Goal: Task Accomplishment & Management: Manage account settings

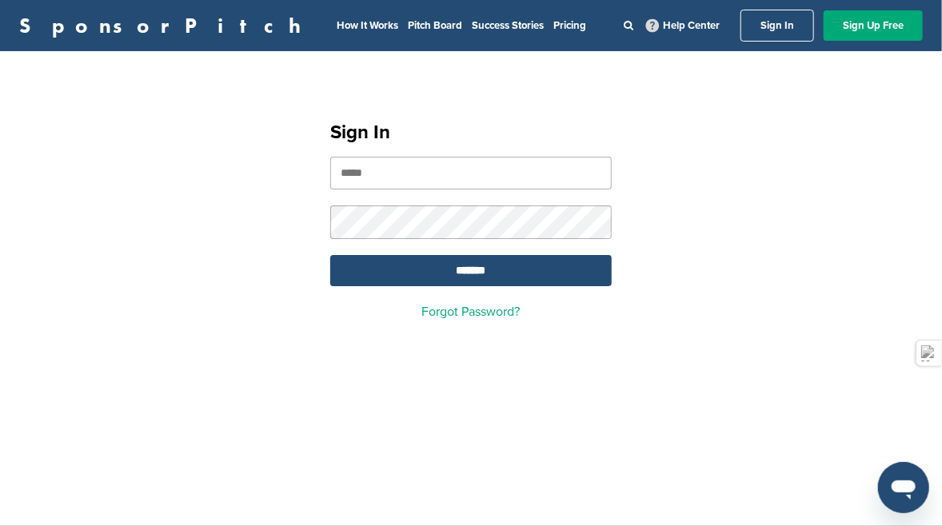
click at [436, 191] on form "*******" at bounding box center [470, 222] width 281 height 130
click at [451, 178] on input "email" at bounding box center [470, 173] width 281 height 33
type input "**********"
click at [537, 277] on input "*******" at bounding box center [470, 270] width 281 height 31
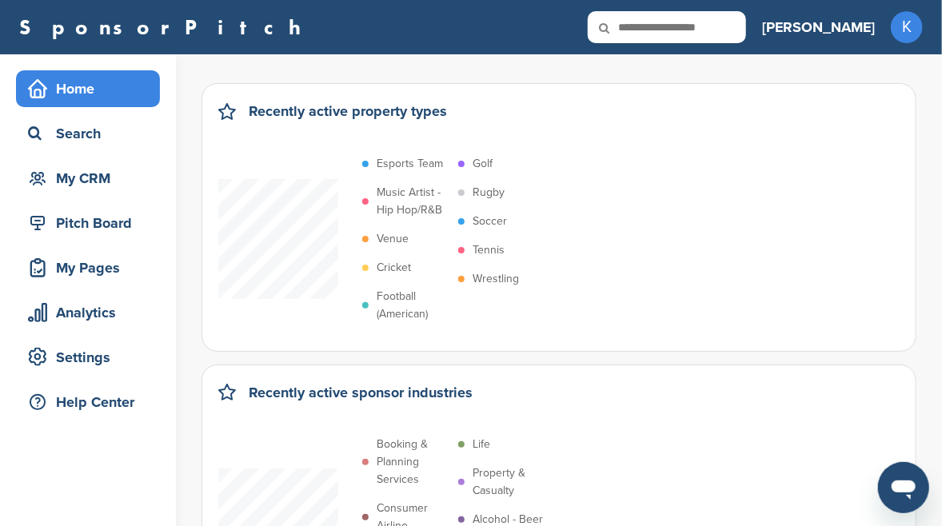
scroll to position [23, 0]
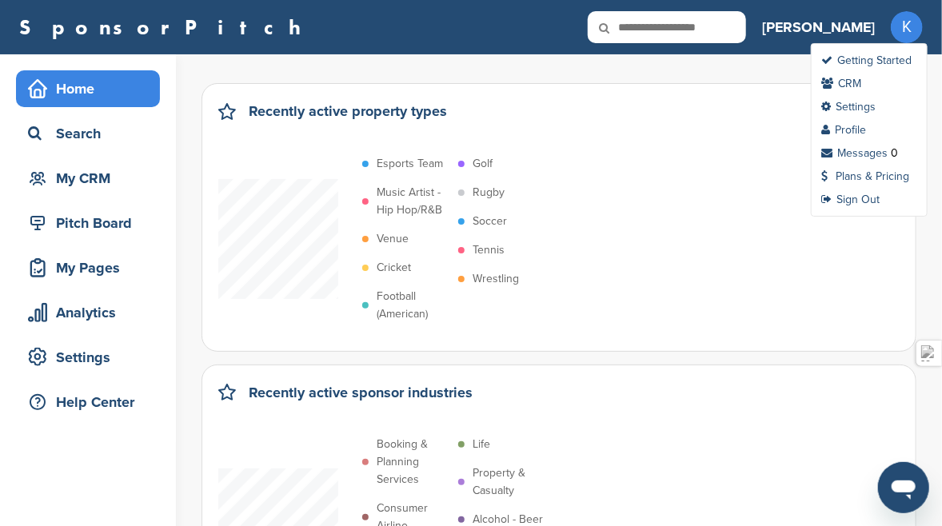
click at [902, 30] on span "K" at bounding box center [907, 27] width 32 height 32
click at [860, 102] on link "Settings" at bounding box center [848, 107] width 54 height 14
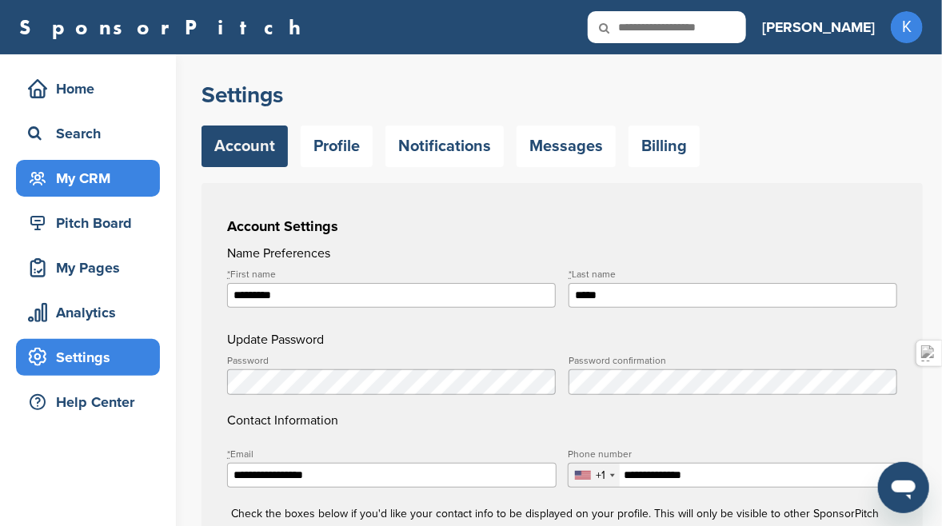
click at [92, 172] on div "My CRM" at bounding box center [92, 178] width 136 height 29
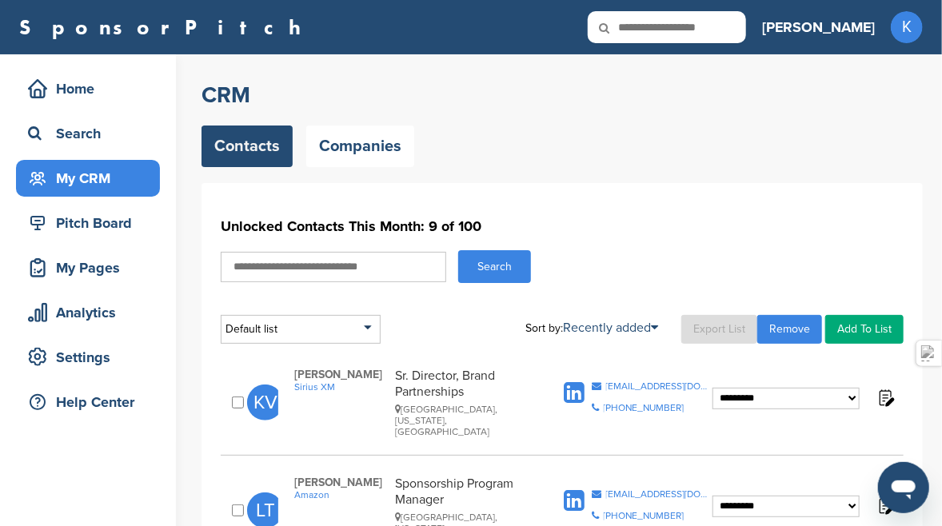
scroll to position [23, 0]
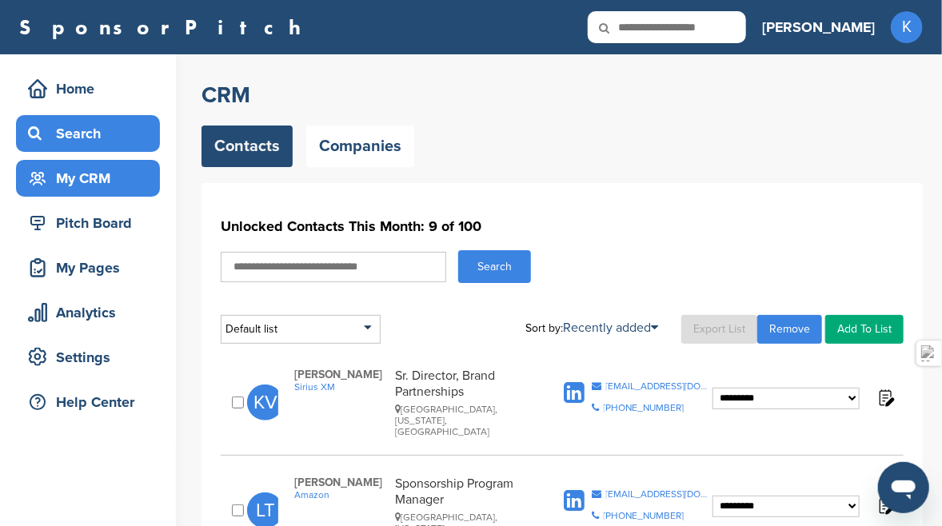
click at [96, 114] on div "Home Search My CRM" at bounding box center [88, 133] width 144 height 126
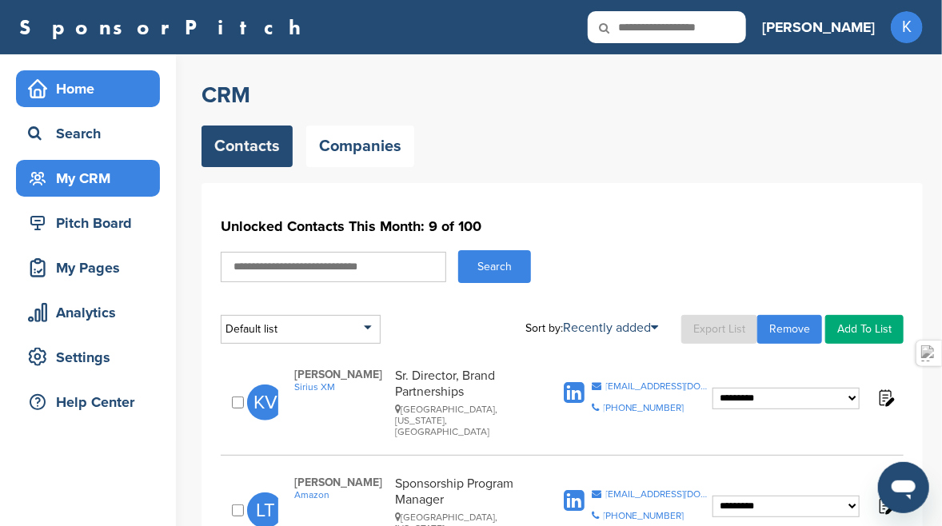
click at [94, 93] on div "Home" at bounding box center [92, 88] width 136 height 29
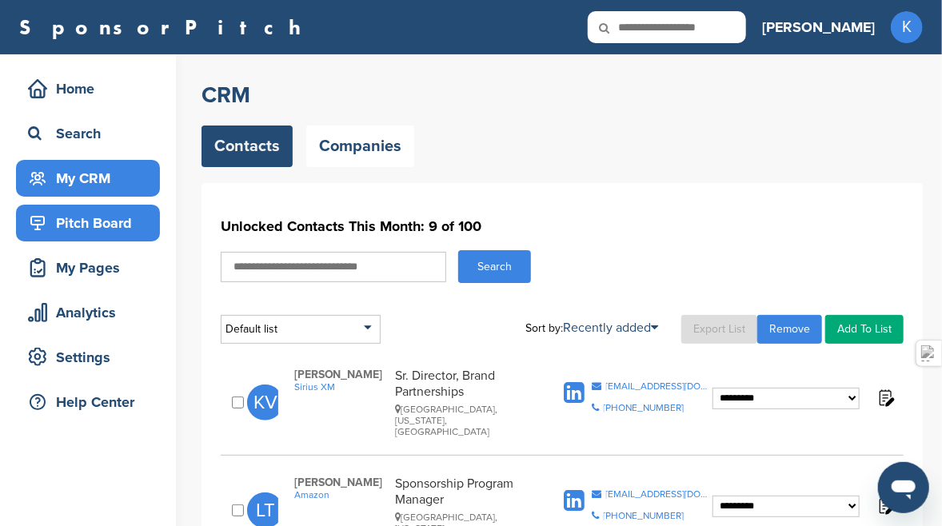
click at [107, 228] on div "Pitch Board" at bounding box center [92, 223] width 136 height 29
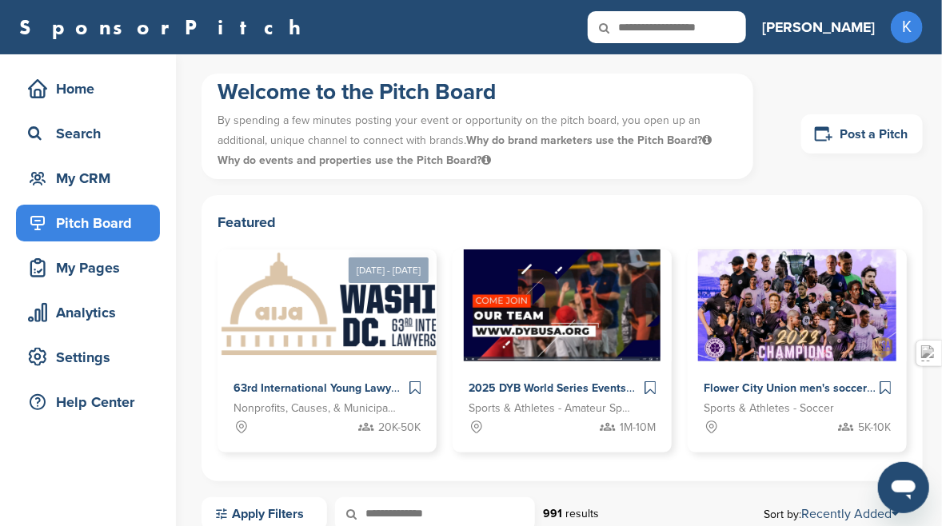
click at [106, 277] on div "My Pages" at bounding box center [92, 267] width 136 height 29
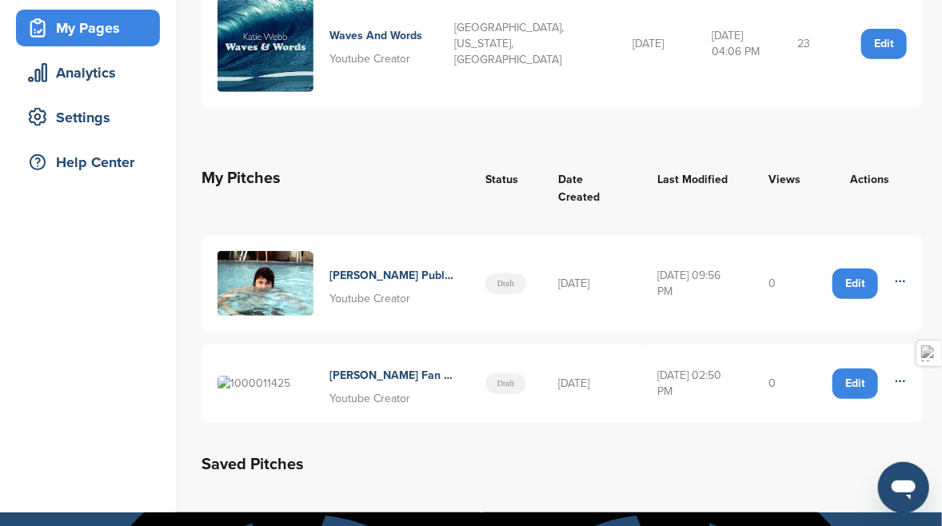
scroll to position [160, 0]
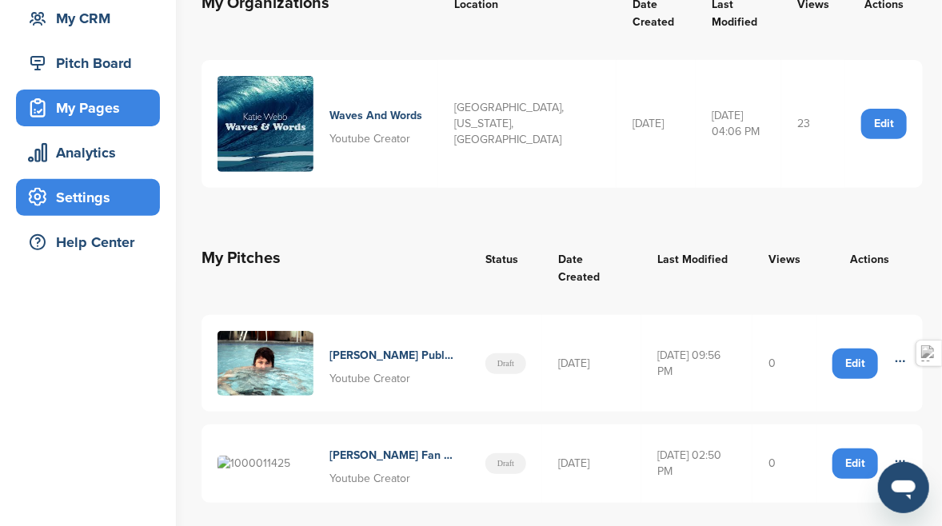
click at [102, 194] on div "Settings" at bounding box center [92, 197] width 136 height 29
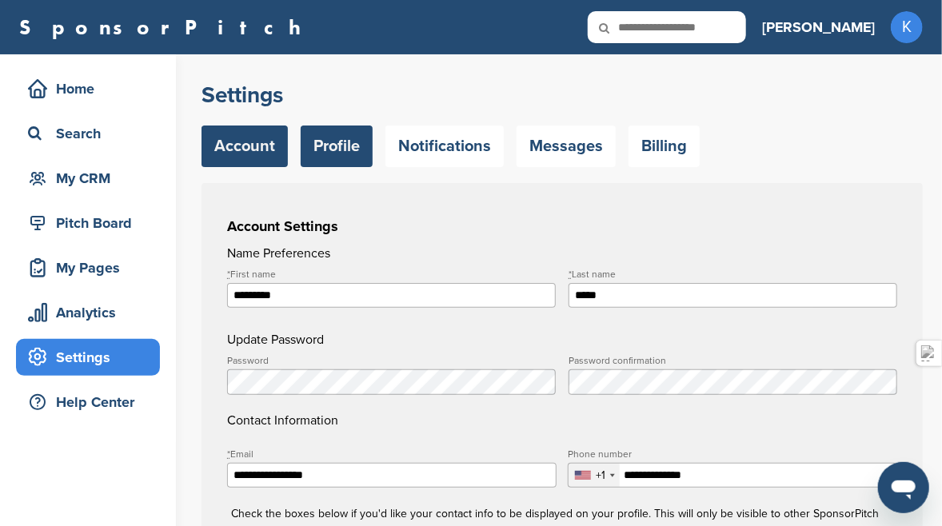
click at [314, 150] on link "Profile" at bounding box center [337, 147] width 72 height 42
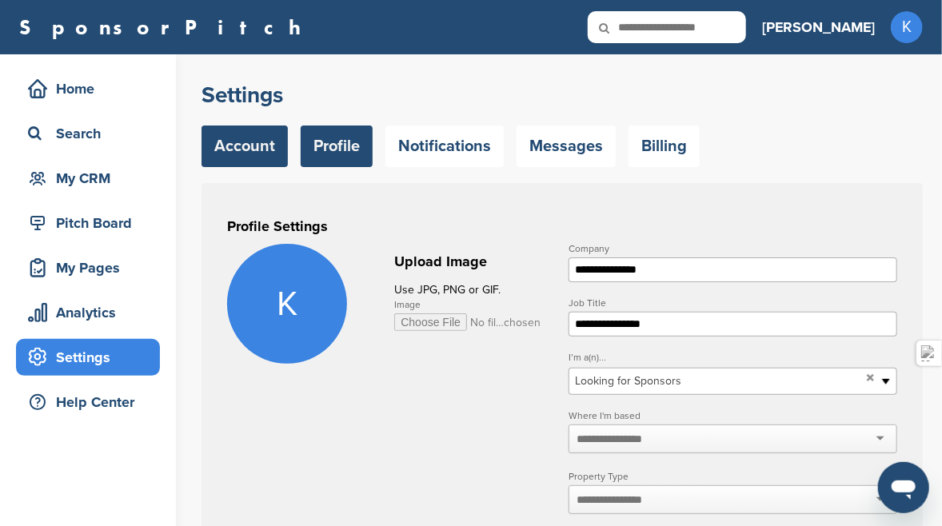
click at [222, 143] on link "Account" at bounding box center [245, 147] width 86 height 42
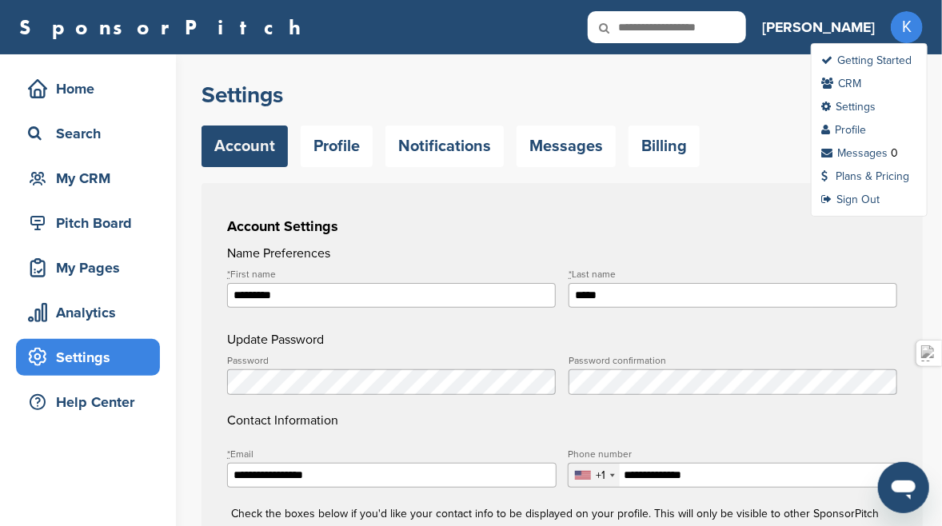
click at [899, 41] on span "K" at bounding box center [907, 27] width 32 height 32
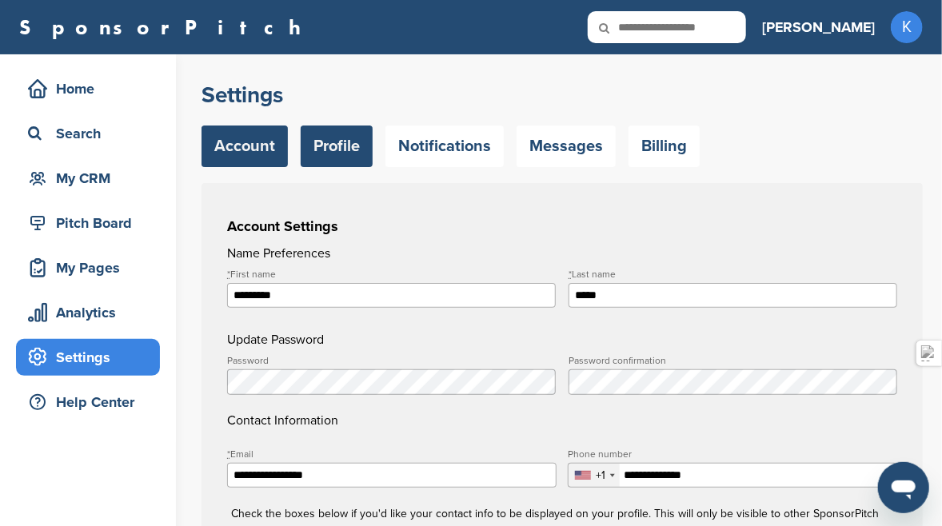
click at [329, 164] on link "Profile" at bounding box center [337, 147] width 72 height 42
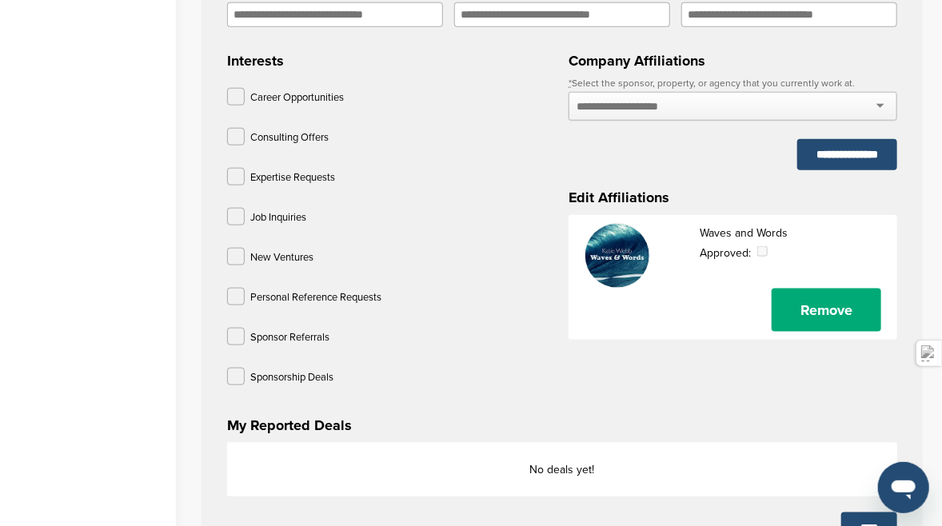
scroll to position [720, 0]
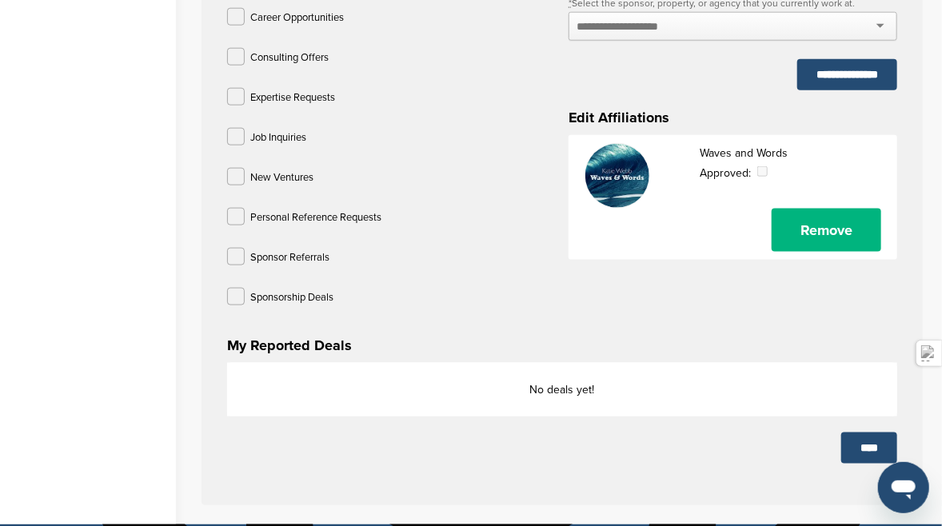
click at [843, 222] on link "Remove" at bounding box center [827, 230] width 110 height 43
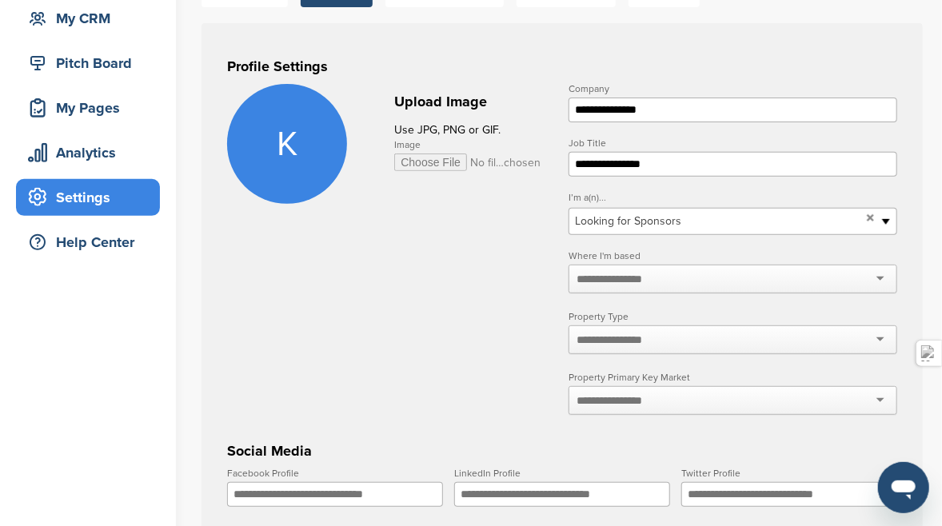
scroll to position [0, 0]
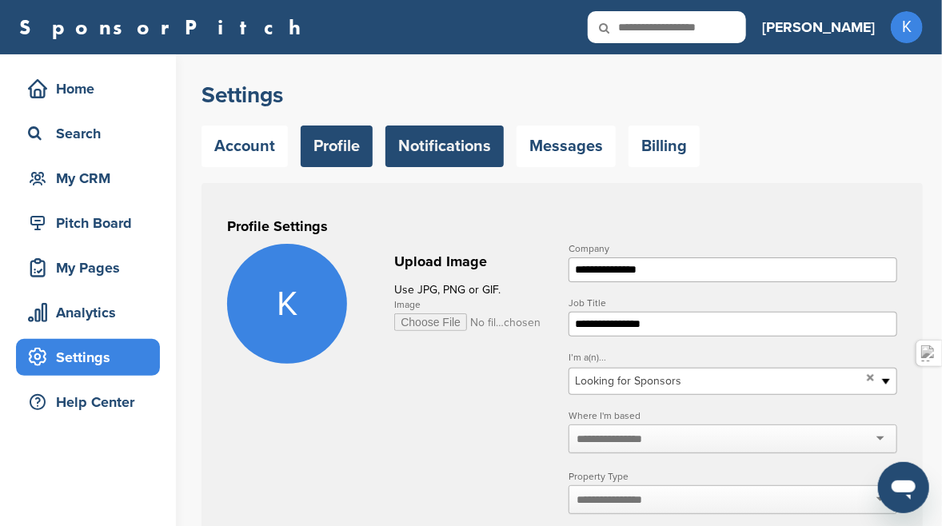
click at [448, 153] on link "Notifications" at bounding box center [444, 147] width 118 height 42
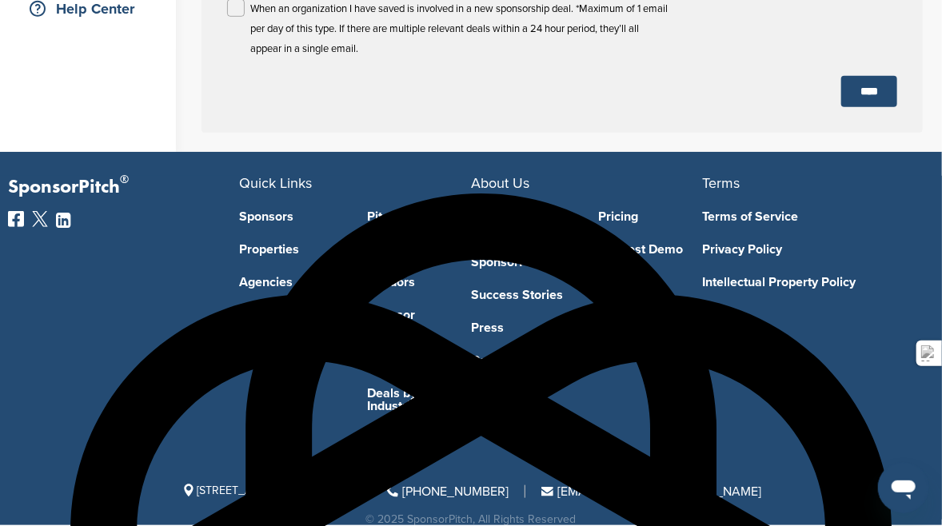
scroll to position [154, 0]
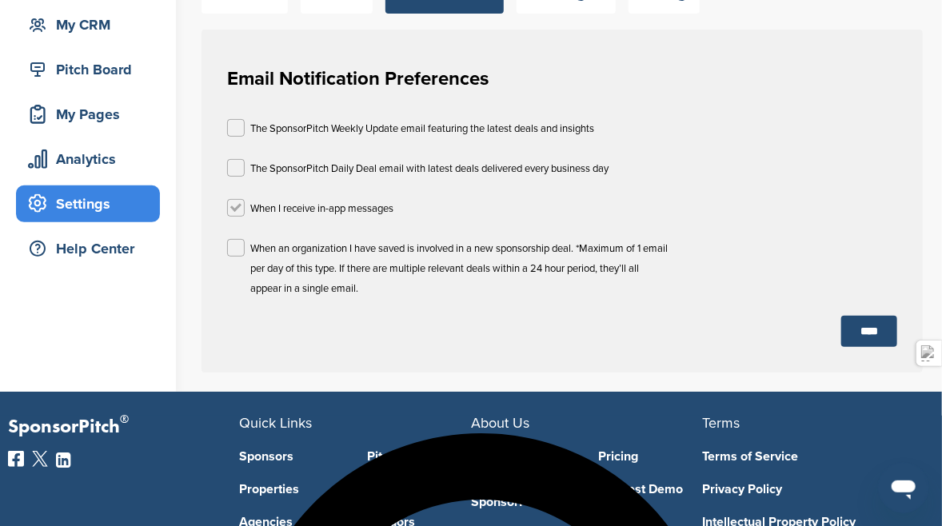
click at [237, 210] on label at bounding box center [236, 208] width 18 height 18
click at [234, 252] on label at bounding box center [236, 248] width 18 height 18
click at [876, 341] on input "****" at bounding box center [869, 331] width 56 height 31
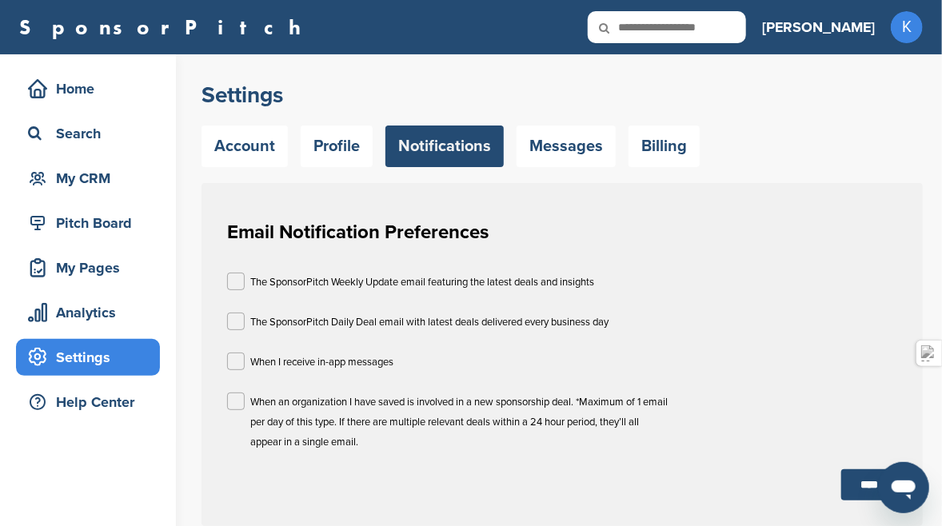
scroll to position [23, 0]
drag, startPoint x: 249, startPoint y: 143, endPoint x: 256, endPoint y: 150, distance: 9.6
click at [249, 145] on link "Account" at bounding box center [245, 147] width 86 height 42
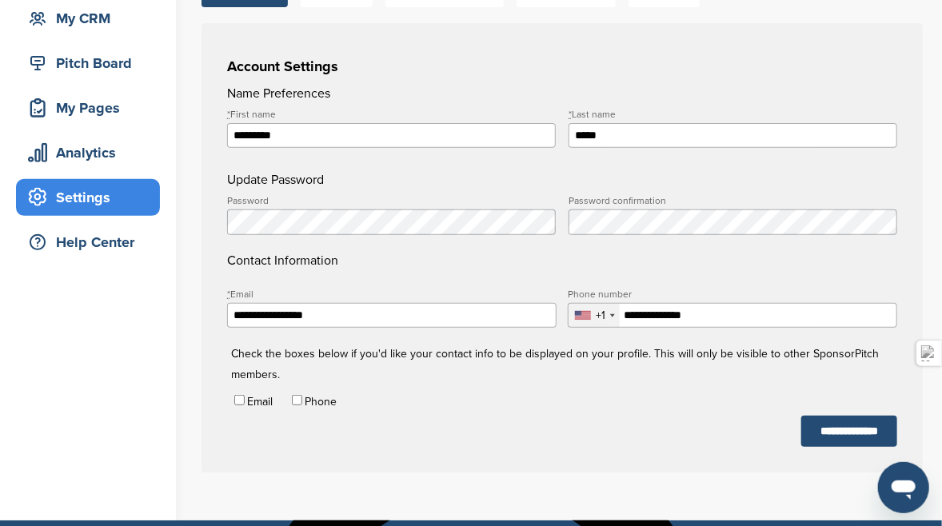
scroll to position [320, 0]
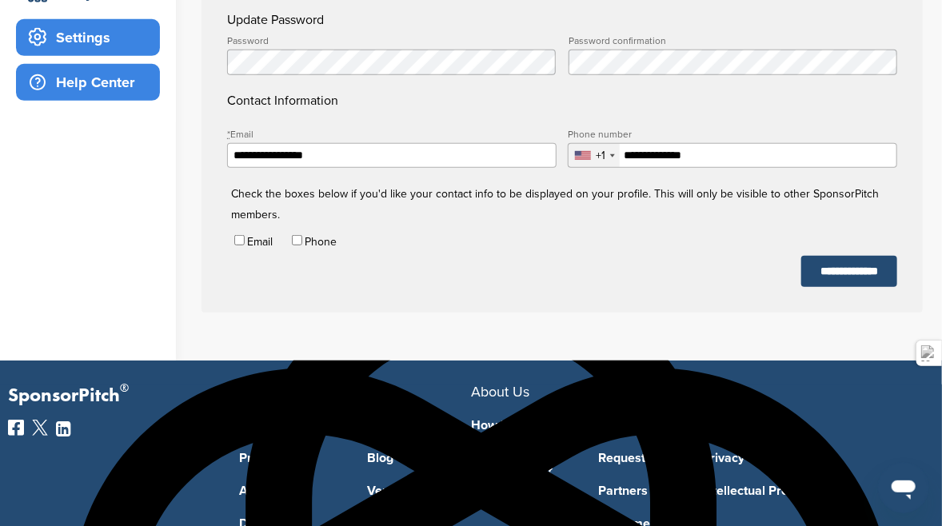
click at [72, 92] on div "Help Center" at bounding box center [92, 82] width 136 height 29
